Goal: Task Accomplishment & Management: Complete application form

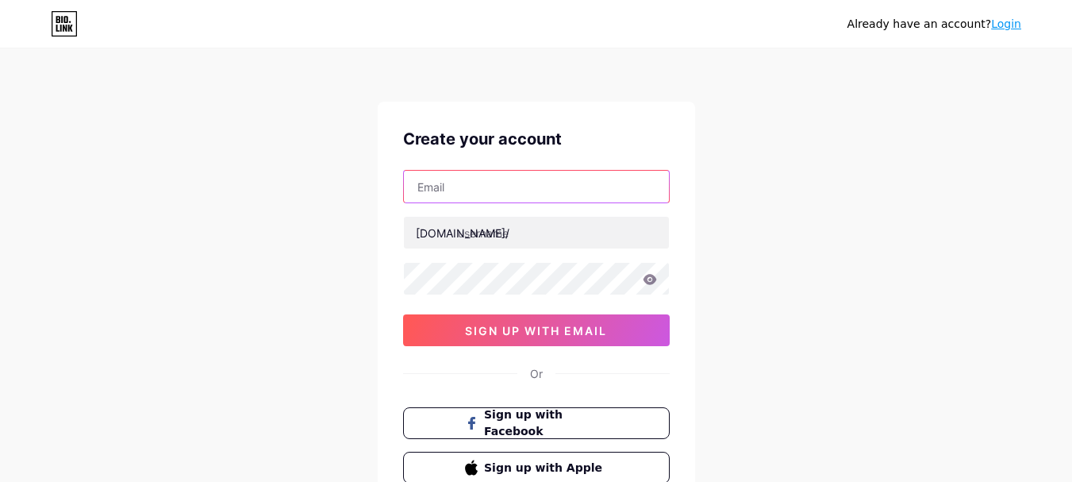
click at [524, 182] on input "text" at bounding box center [536, 187] width 265 height 32
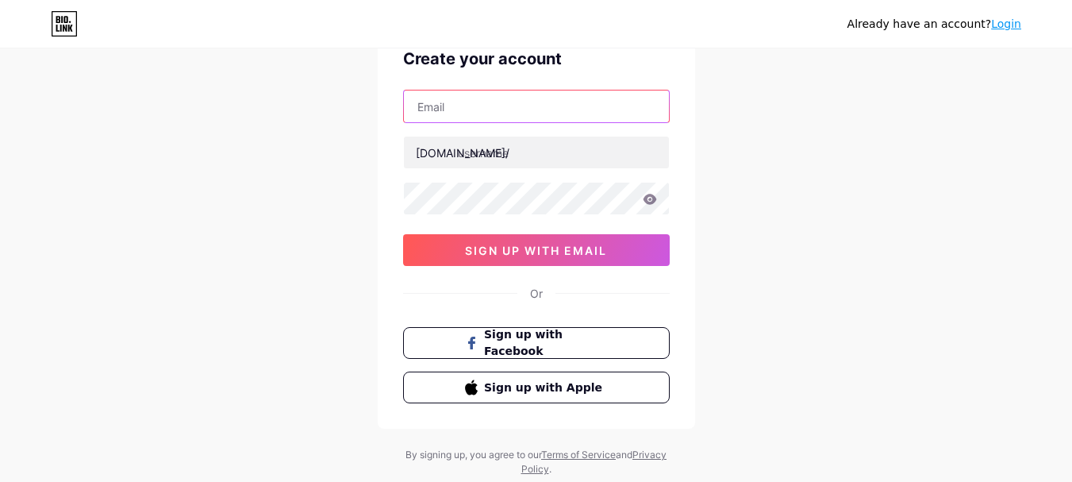
scroll to position [91, 0]
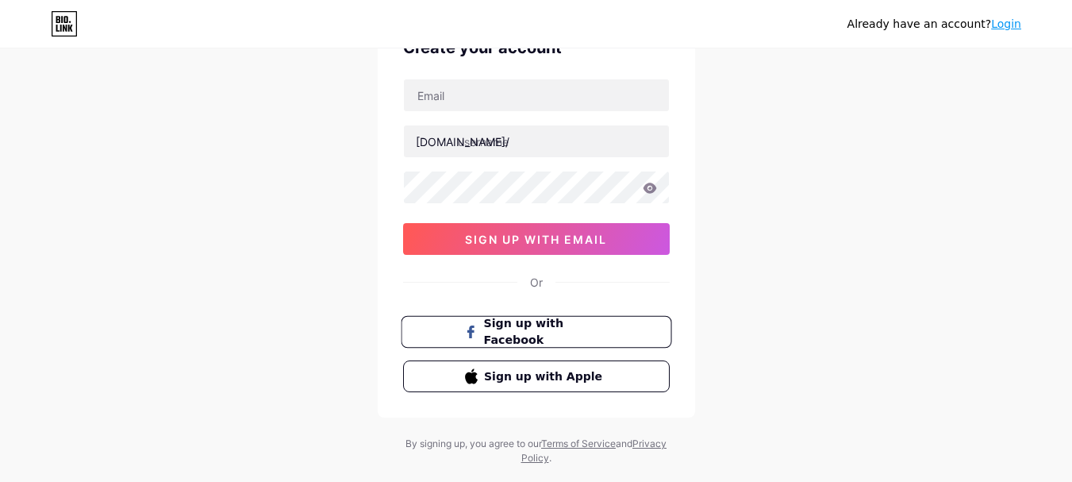
click at [506, 341] on button "Sign up with Facebook" at bounding box center [536, 332] width 271 height 33
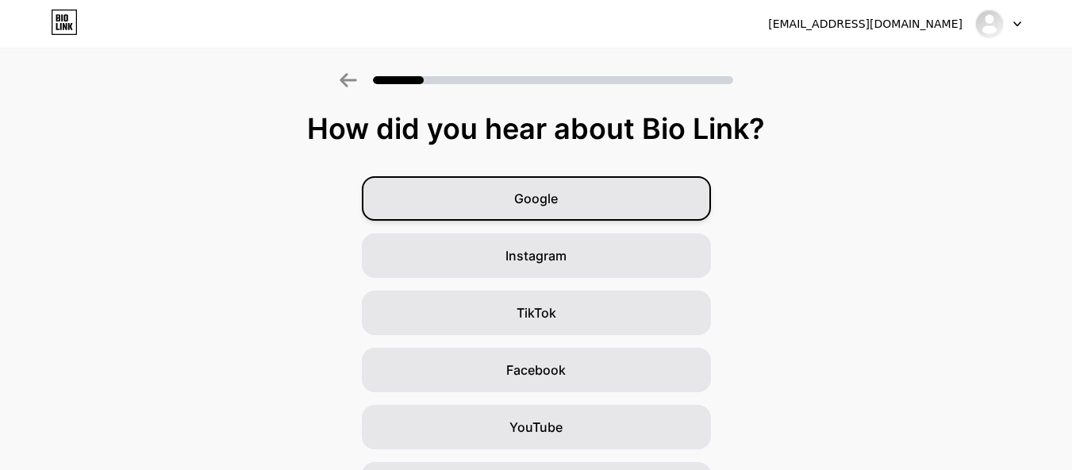
click at [538, 208] on span "Google" at bounding box center [536, 198] width 44 height 19
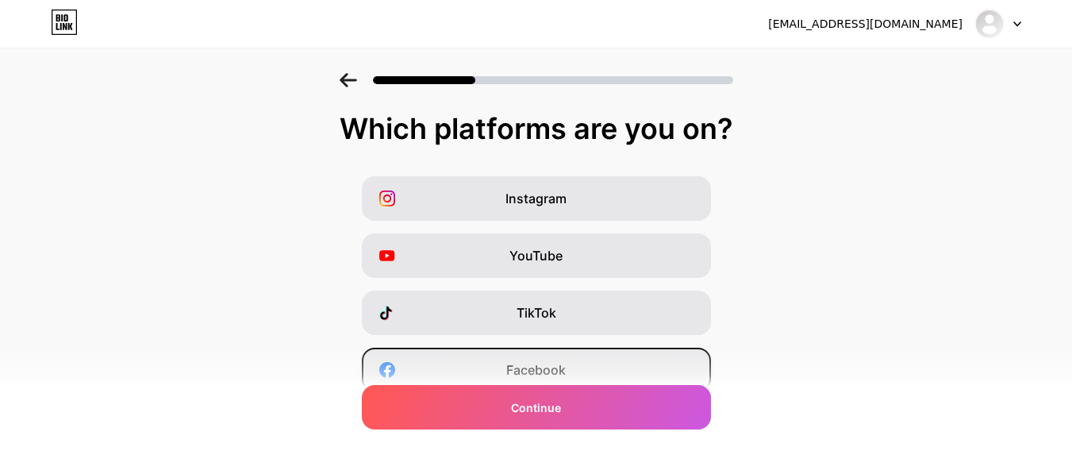
click at [480, 368] on div "Facebook" at bounding box center [536, 369] width 349 height 44
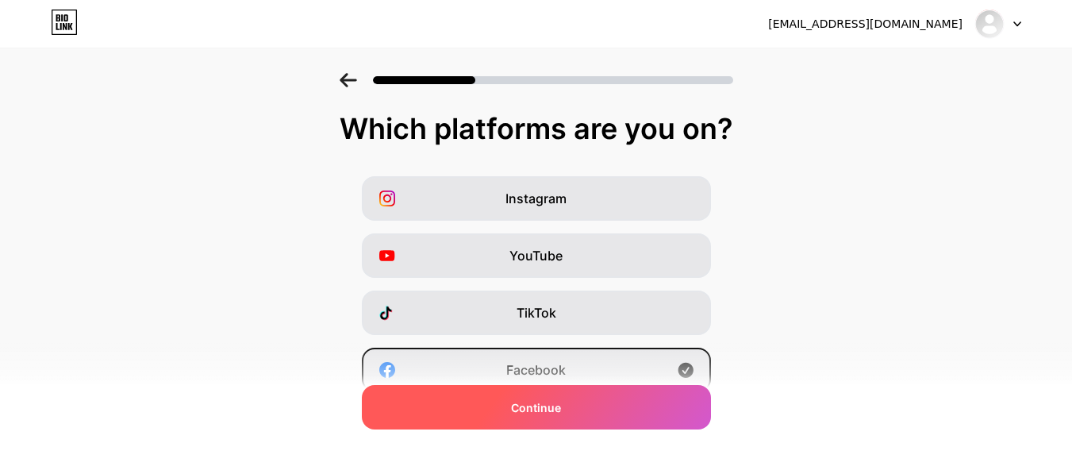
click at [505, 406] on div "Continue" at bounding box center [536, 407] width 349 height 44
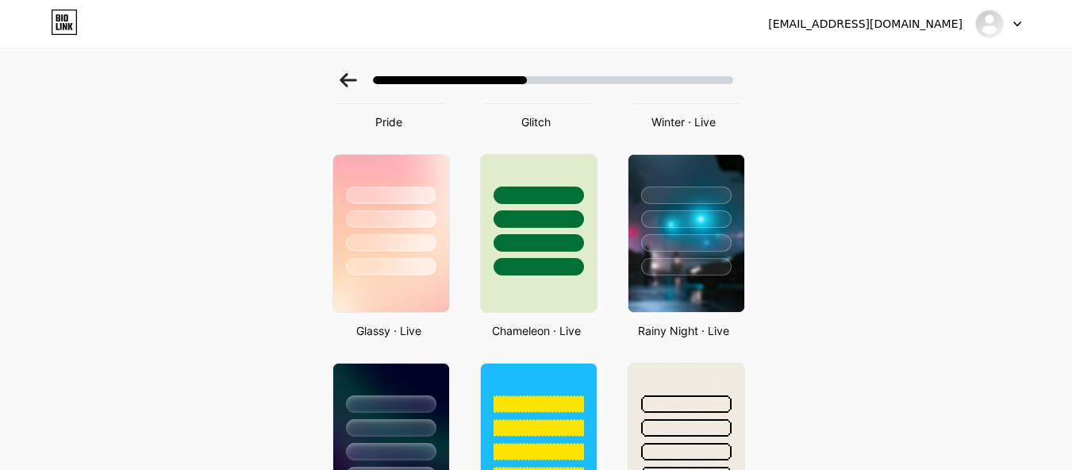
scroll to position [437, 0]
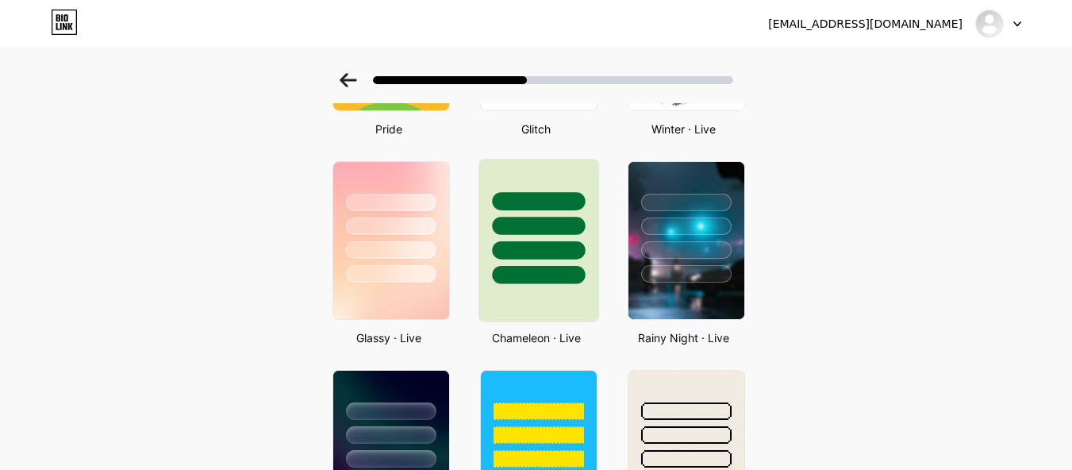
click at [539, 235] on div at bounding box center [538, 226] width 93 height 18
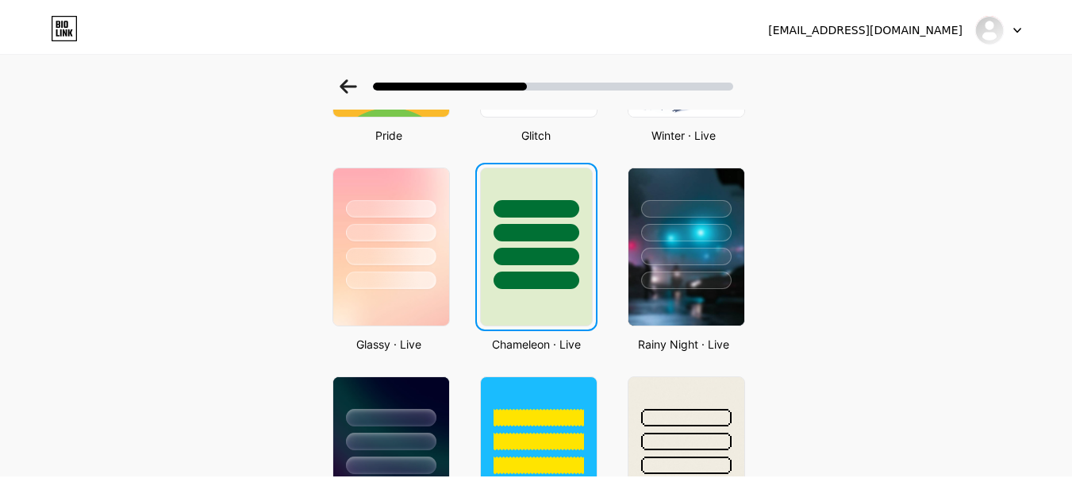
scroll to position [0, 0]
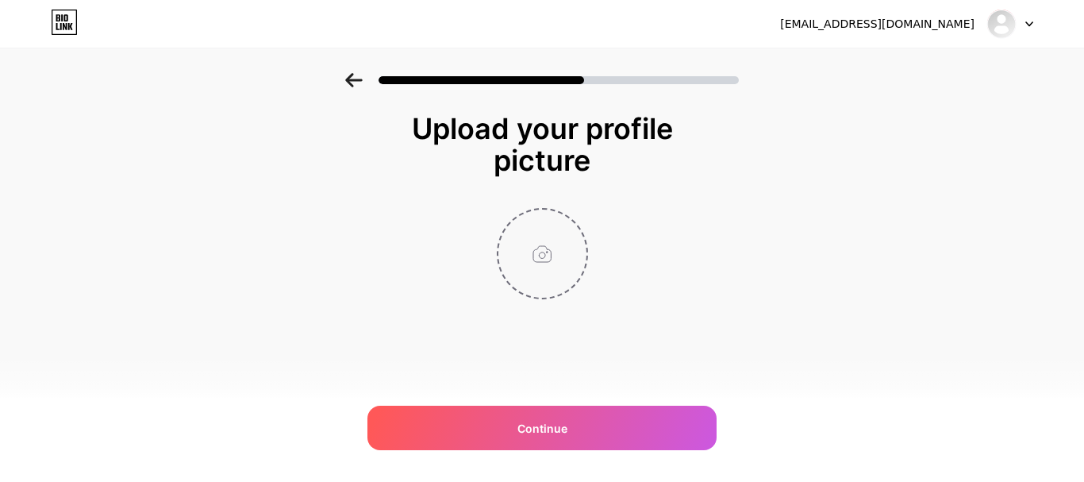
click at [543, 272] on input "file" at bounding box center [542, 253] width 88 height 88
type input "C:\fakepath\images-removebg-preview (3).png"
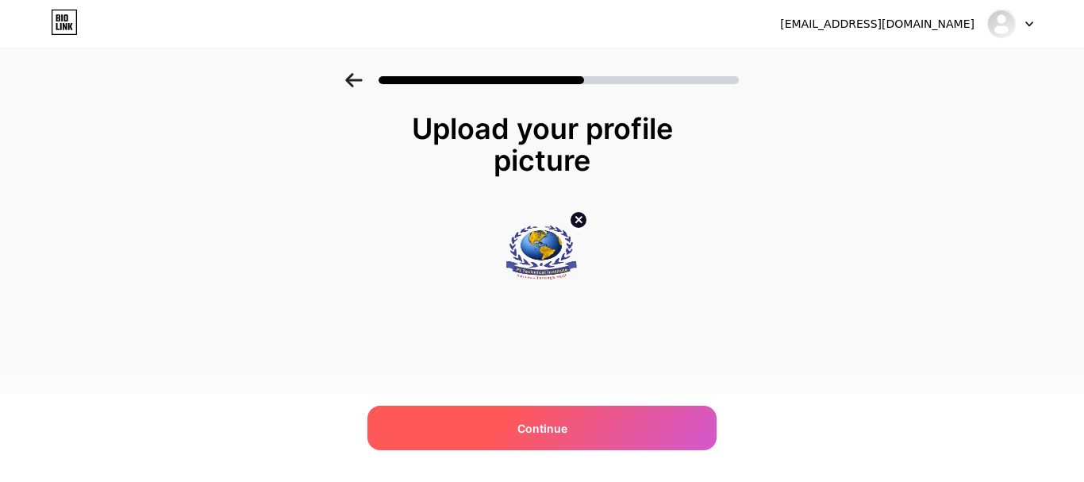
click at [535, 417] on div "Continue" at bounding box center [541, 427] width 349 height 44
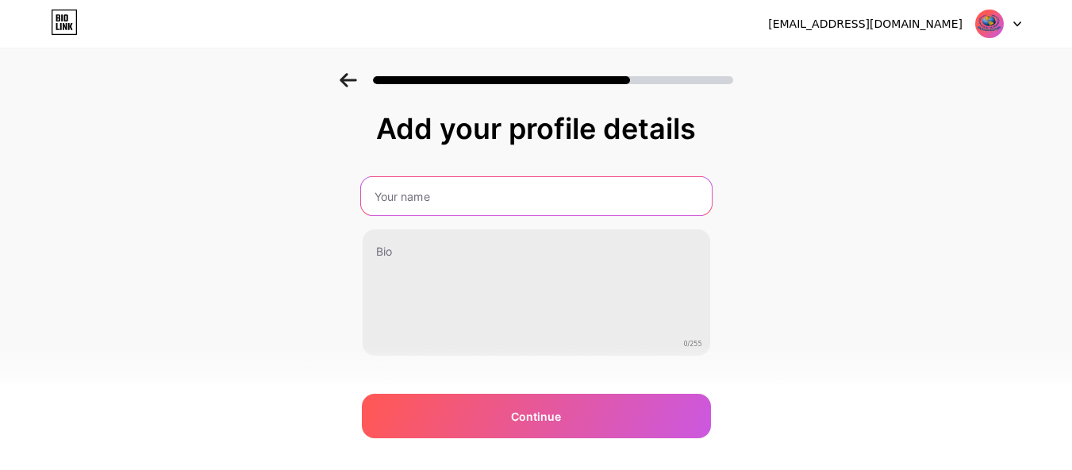
click at [400, 205] on input "text" at bounding box center [535, 196] width 351 height 38
type input "PI Technical Institute and Driving School"
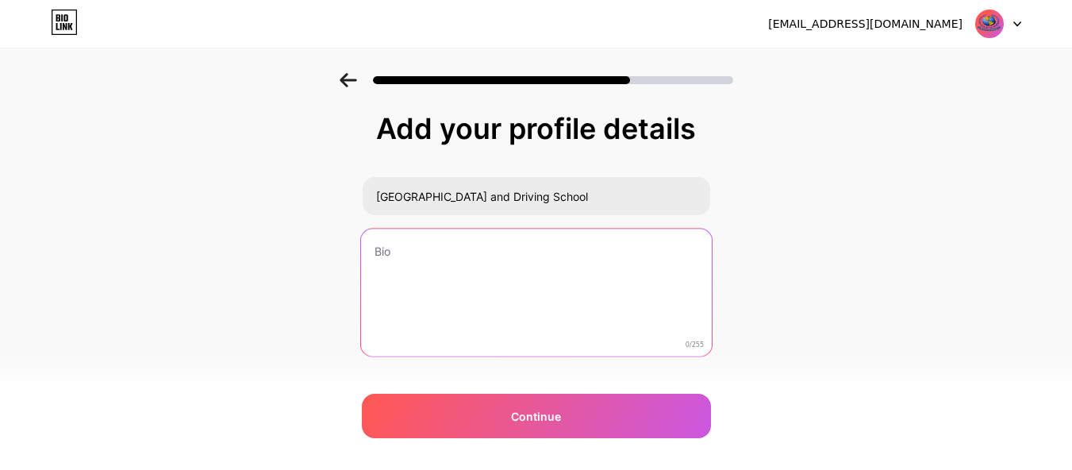
click at [381, 263] on textarea at bounding box center [535, 292] width 351 height 129
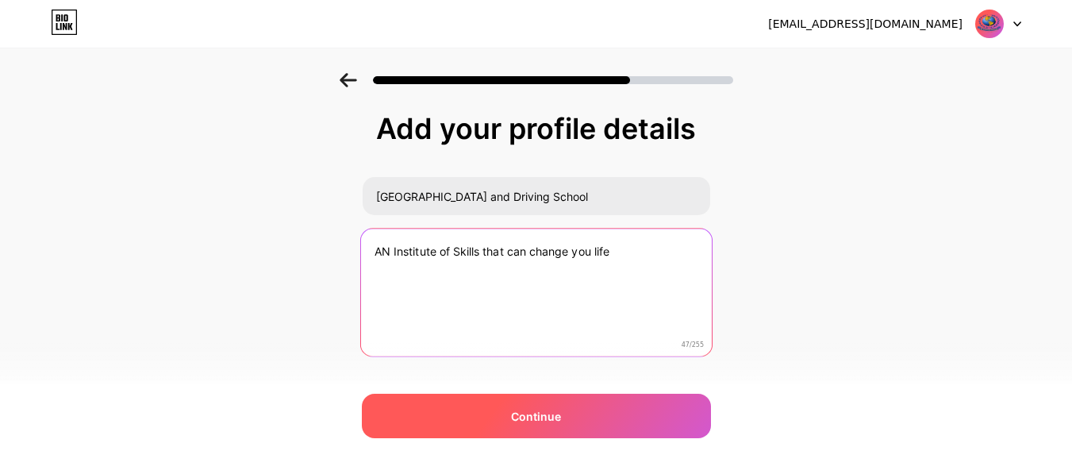
type textarea "AN Institute of Skills that can change you life"
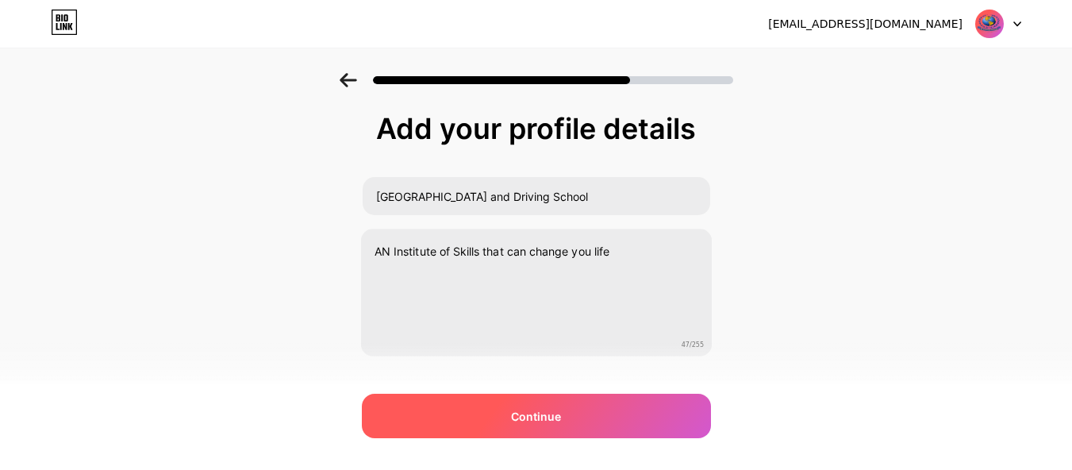
click at [530, 410] on span "Continue" at bounding box center [536, 416] width 50 height 17
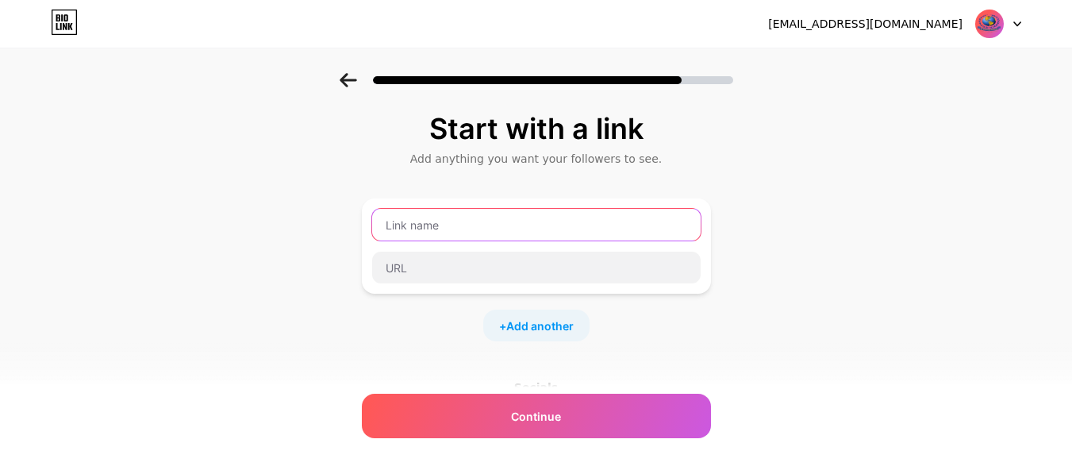
click at [463, 240] on input "text" at bounding box center [536, 225] width 328 height 32
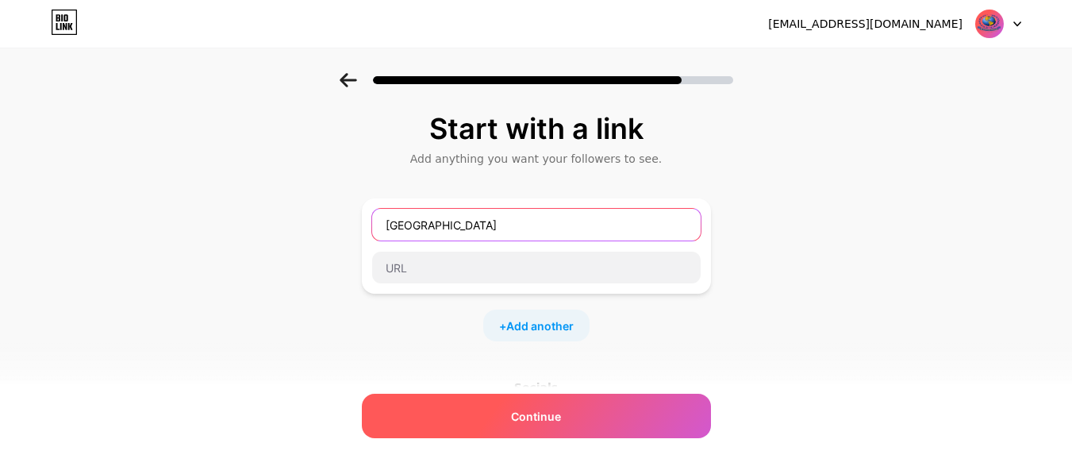
type input "PI Technical Institute"
click at [558, 413] on span "Continue" at bounding box center [536, 416] width 50 height 17
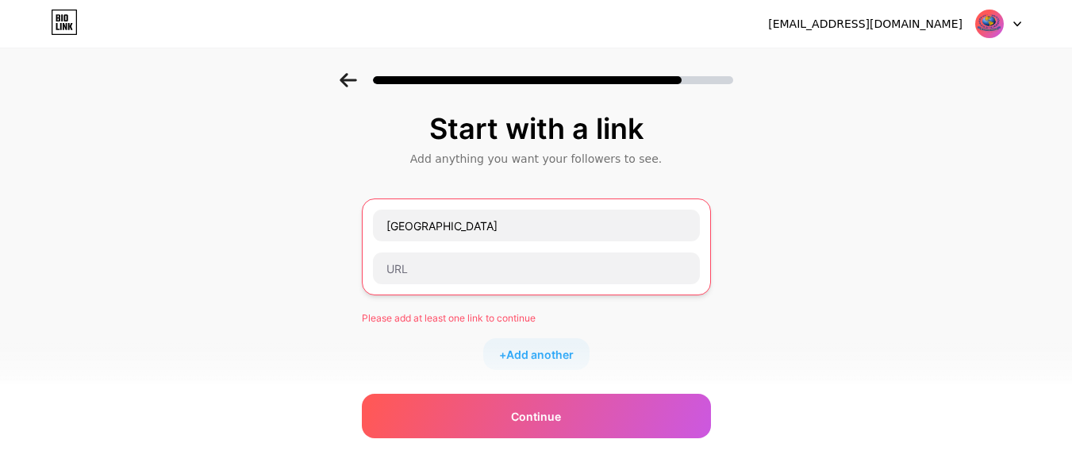
click at [286, 308] on div "Start with a link Add anything you want your followers to see. PI Technical Ins…" at bounding box center [536, 366] width 1072 height 586
click at [283, 281] on div "Start with a link Add anything you want your followers to see. PI Technical Ins…" at bounding box center [536, 366] width 1072 height 586
click at [440, 284] on input "text" at bounding box center [536, 268] width 327 height 32
click at [436, 284] on input "text" at bounding box center [536, 268] width 327 height 32
paste input "https://www.facebook.com/PITI.Official/"
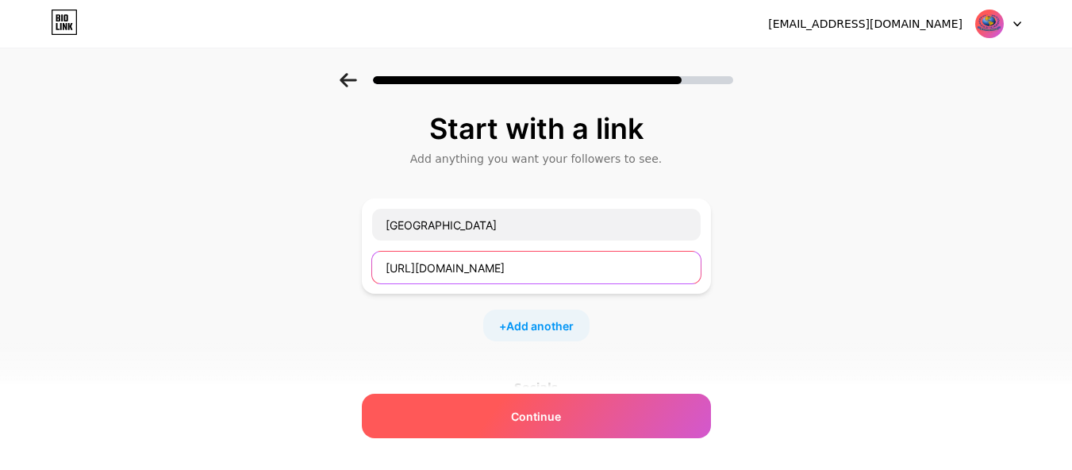
type input "https://www.facebook.com/PITI.Official/"
click at [532, 427] on div "Continue" at bounding box center [536, 416] width 349 height 44
click at [532, 417] on span "Continue" at bounding box center [536, 416] width 50 height 17
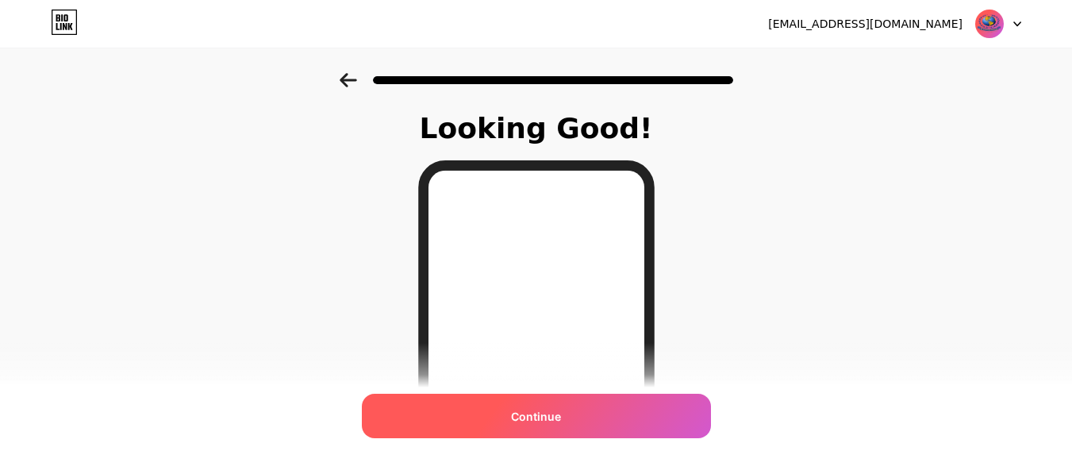
click at [530, 414] on span "Continue" at bounding box center [536, 416] width 50 height 17
